Goal: Book appointment/travel/reservation

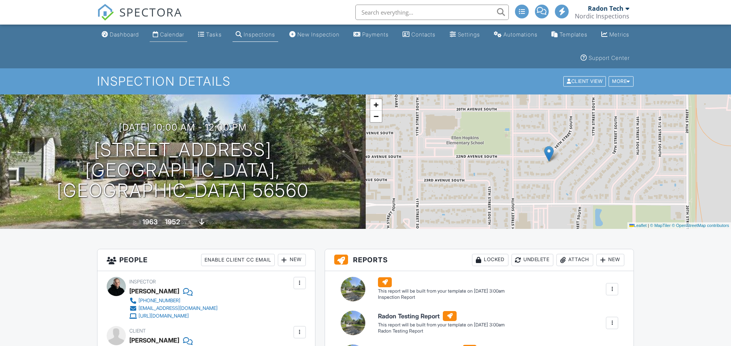
click at [171, 30] on link "Calendar" at bounding box center [169, 35] width 38 height 14
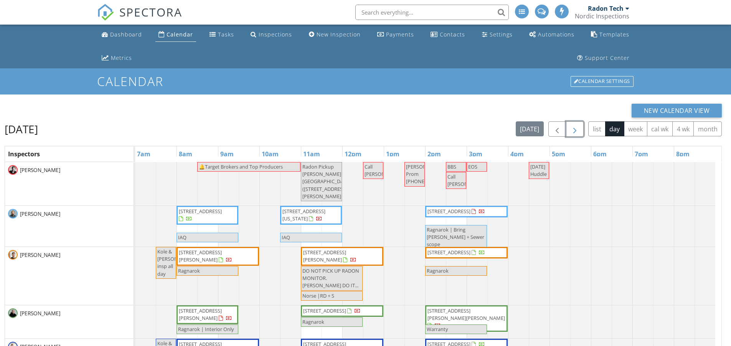
click at [578, 131] on span "button" at bounding box center [574, 129] width 9 height 9
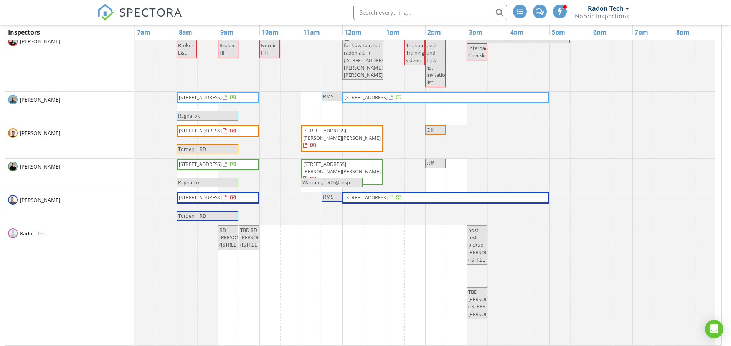
scroll to position [126, 0]
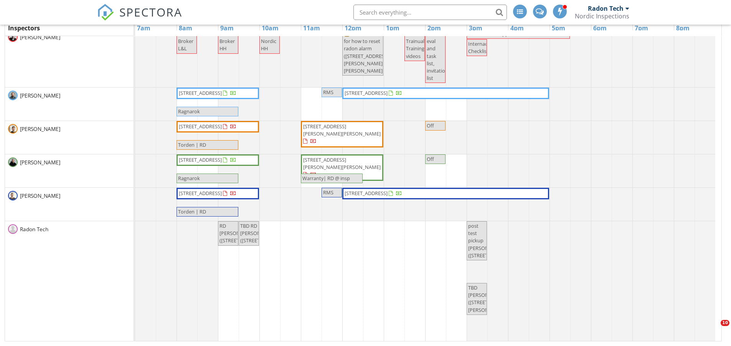
click at [476, 305] on span "TBD RD Miranda (1427 22nd Ave S, Moorhead)" at bounding box center [490, 298] width 45 height 29
select select "7"
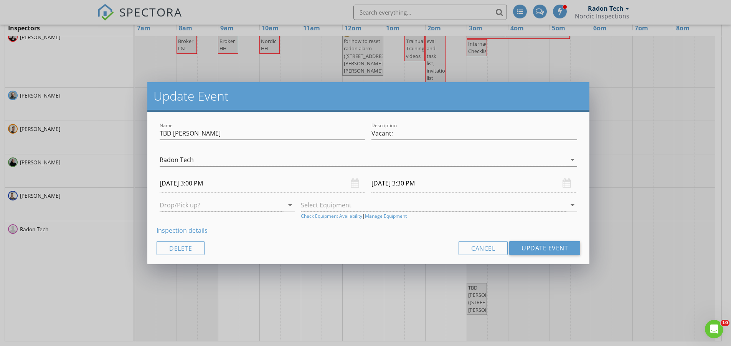
scroll to position [0, 0]
click at [228, 185] on input "[DATE] 3:00 PM" at bounding box center [263, 183] width 206 height 19
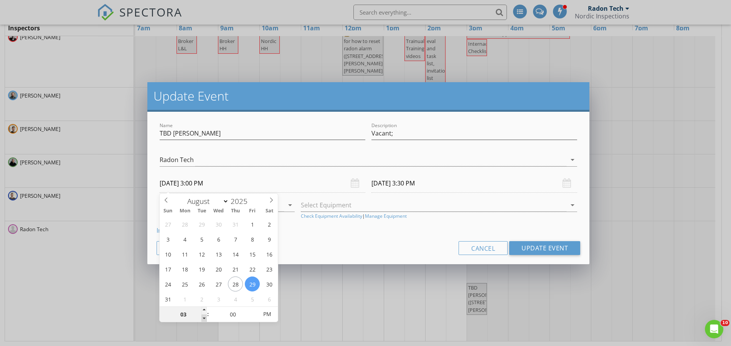
type input "02"
type input "08/29/2025 2:00 PM"
click at [201, 318] on span at bounding box center [203, 318] width 5 height 8
type input "08/29/2025 2:30 PM"
type input "01"
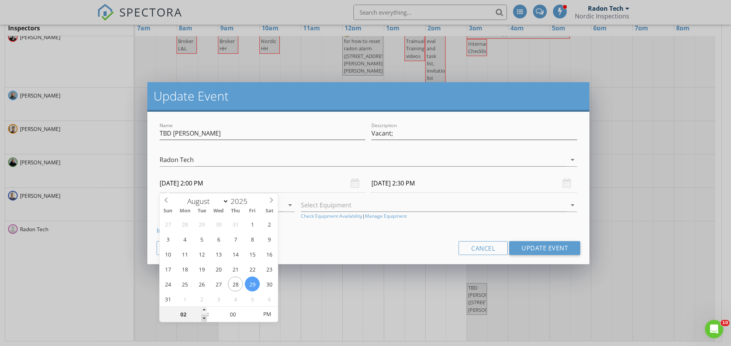
type input "08/29/2025 1:00 PM"
click at [201, 318] on span at bounding box center [203, 318] width 5 height 8
type input "08/29/2025 1:30 PM"
type input "05"
type input "08/29/2025 1:05 PM"
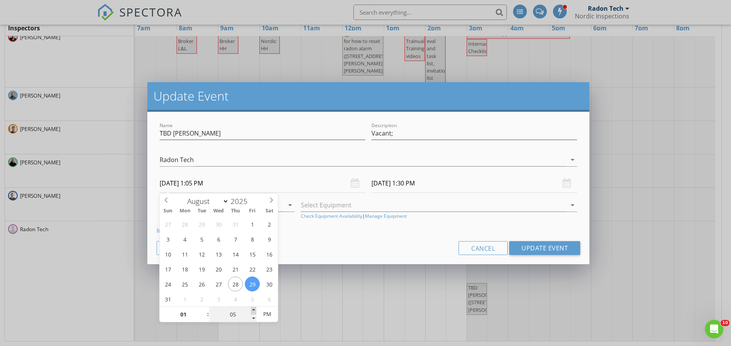
click at [255, 312] on span at bounding box center [253, 311] width 5 height 8
type input "10"
type input "08/29/2025 1:10 PM"
click at [255, 312] on span at bounding box center [253, 311] width 5 height 8
type input "15"
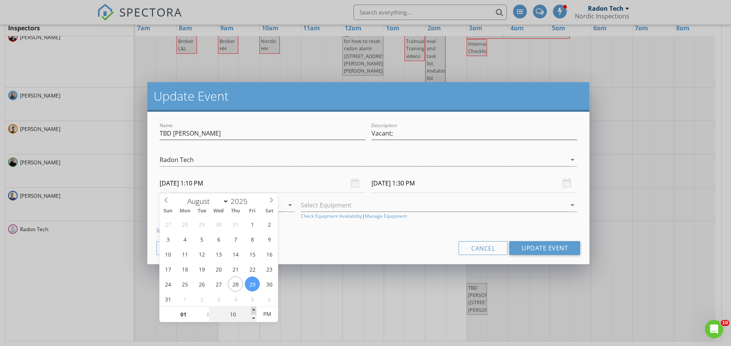
type input "08/29/2025 1:15 PM"
click at [255, 312] on span at bounding box center [253, 311] width 5 height 8
type input "20"
type input "08/29/2025 1:20 PM"
click at [255, 312] on span at bounding box center [253, 311] width 5 height 8
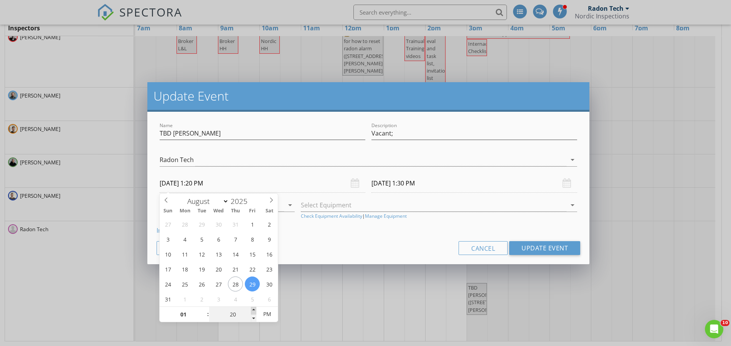
type input "25"
type input "08/29/2025 1:25 PM"
click at [255, 312] on span at bounding box center [253, 311] width 5 height 8
type input "08/29/2025 1:55 PM"
type input "30"
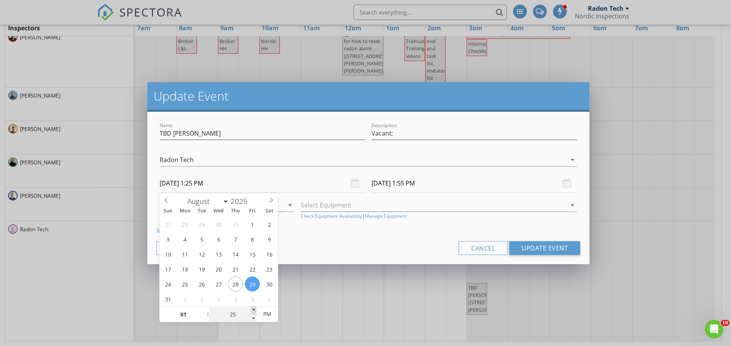
type input "08/29/2025 1:30 PM"
click at [255, 312] on span at bounding box center [253, 311] width 5 height 8
type input "08/29/2025 2:00 PM"
click at [538, 243] on button "Update Event" at bounding box center [544, 248] width 71 height 14
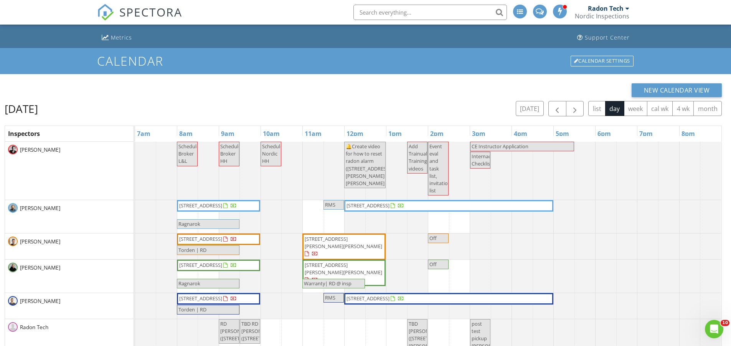
scroll to position [11, 0]
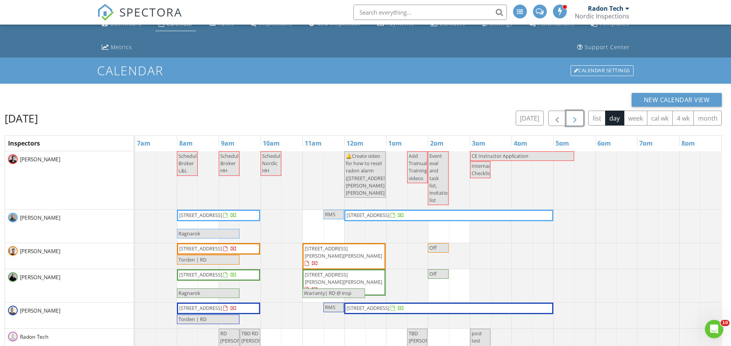
click at [571, 118] on span "button" at bounding box center [574, 118] width 9 height 9
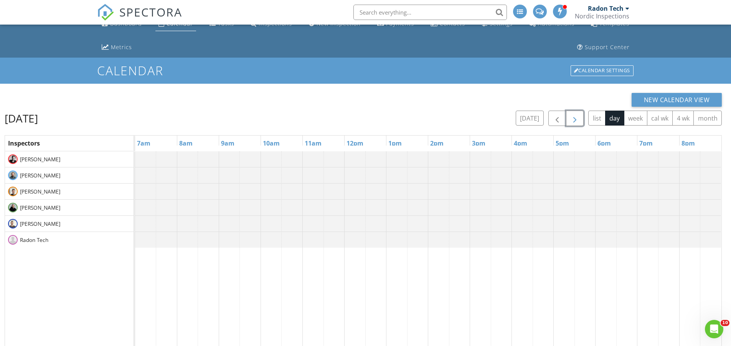
click at [571, 118] on span "button" at bounding box center [574, 118] width 9 height 9
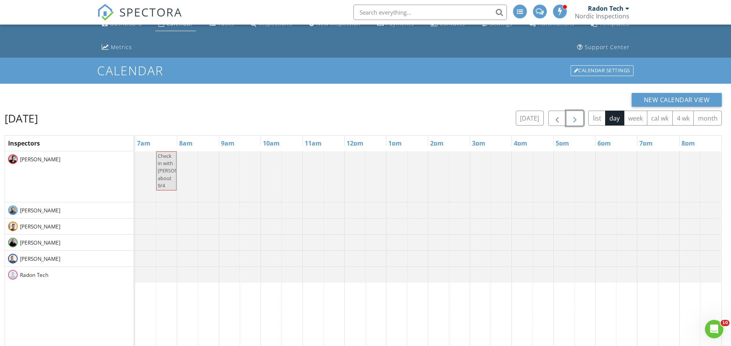
click at [571, 118] on span "button" at bounding box center [574, 118] width 9 height 9
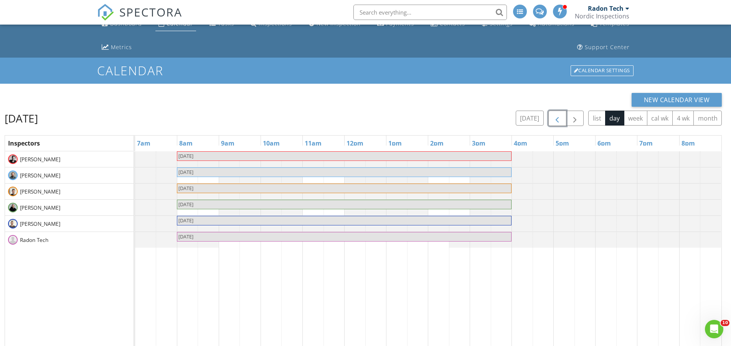
click at [554, 120] on span "button" at bounding box center [557, 118] width 9 height 9
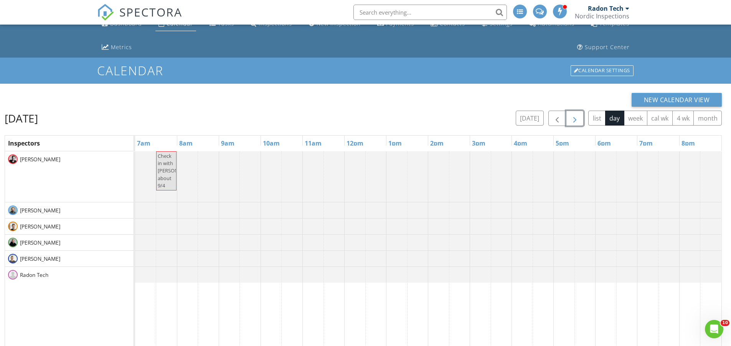
click at [573, 121] on span "button" at bounding box center [574, 118] width 9 height 9
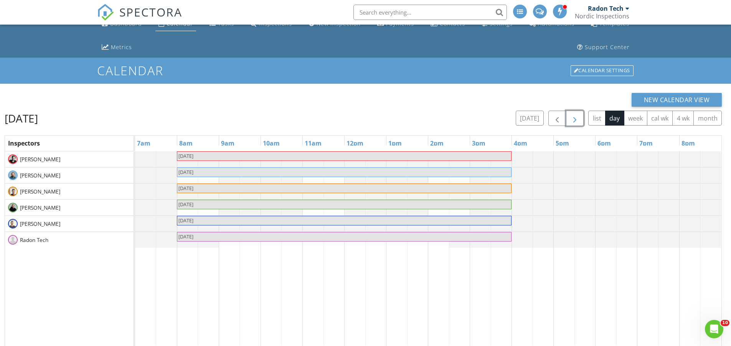
click at [572, 121] on span "button" at bounding box center [574, 118] width 9 height 9
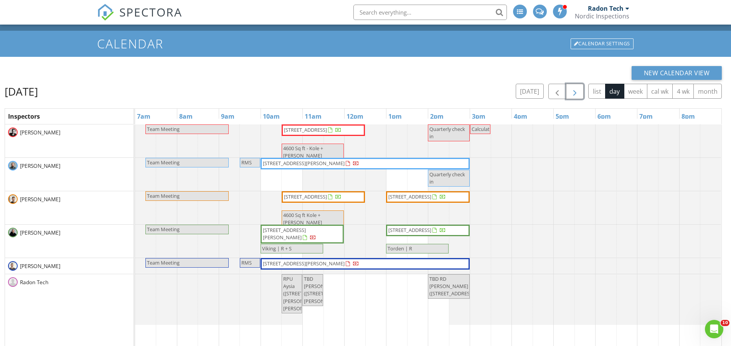
scroll to position [49, 0]
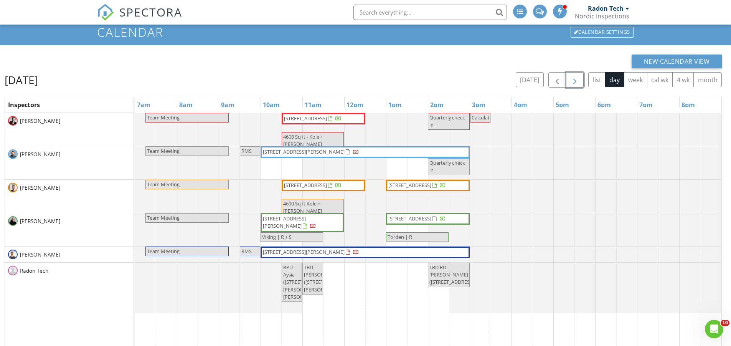
click at [570, 76] on span "button" at bounding box center [574, 80] width 9 height 9
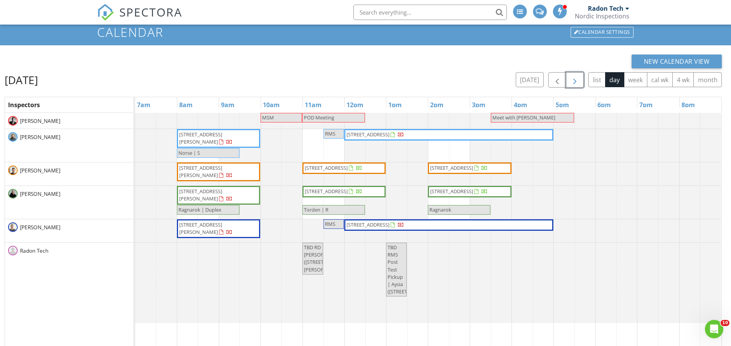
click at [570, 76] on span "button" at bounding box center [574, 80] width 9 height 9
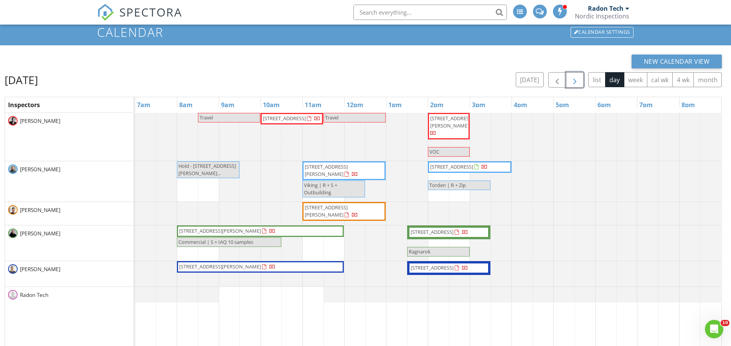
click at [570, 76] on span "button" at bounding box center [574, 80] width 9 height 9
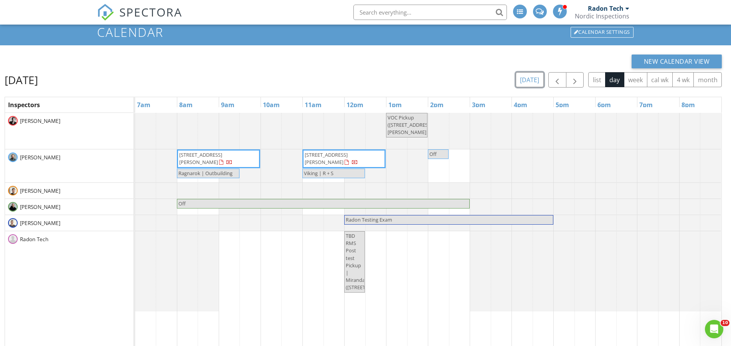
click at [532, 79] on button "today" at bounding box center [530, 79] width 28 height 15
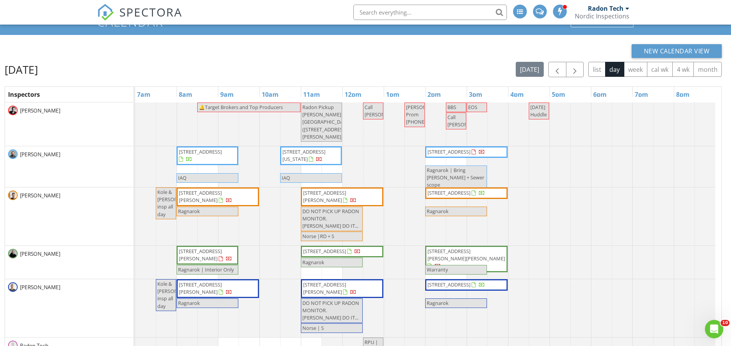
scroll to position [11, 0]
